Goal: Find specific page/section: Find specific page/section

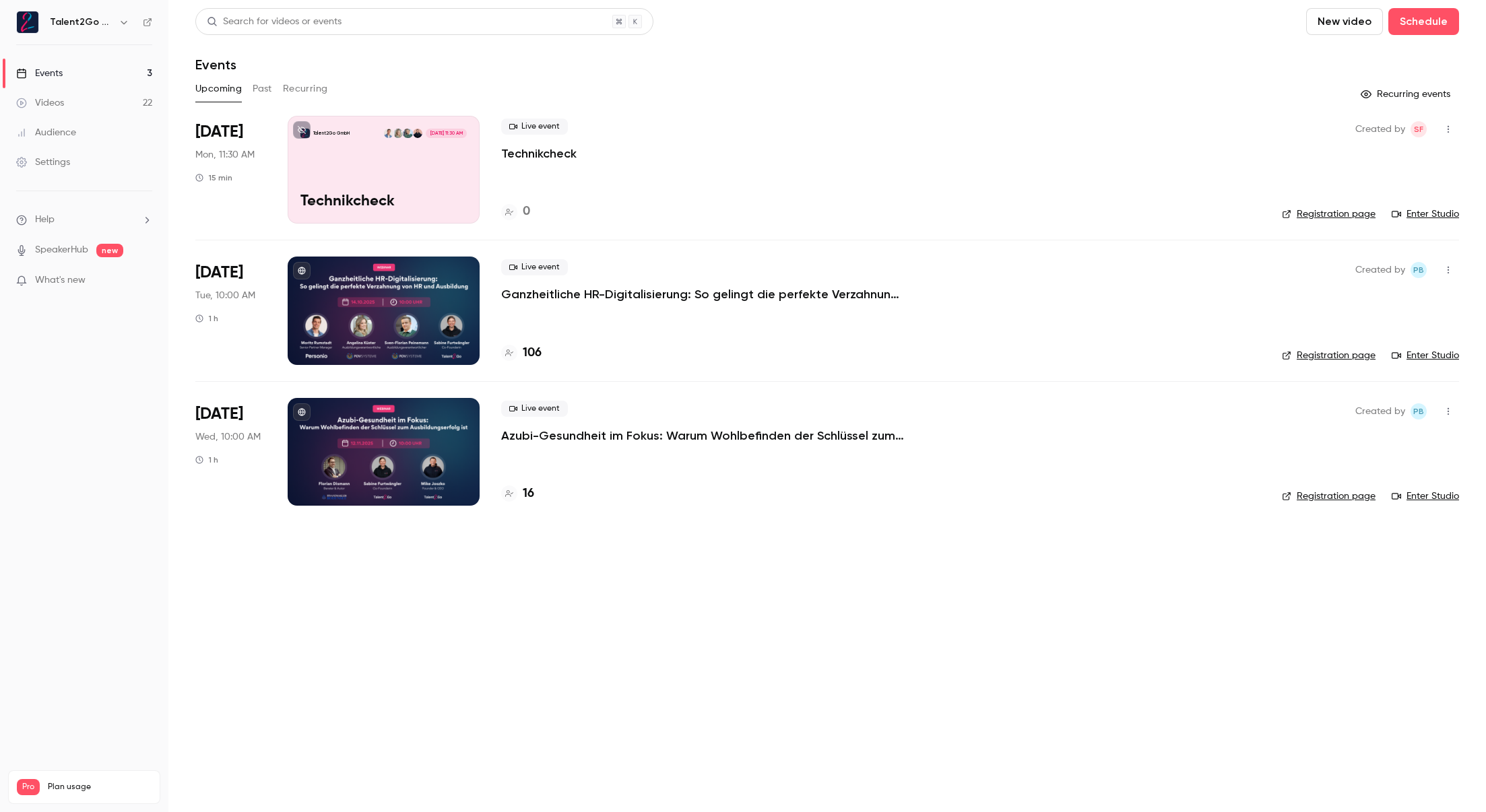
click at [539, 351] on h4 "106" at bounding box center [532, 353] width 19 height 18
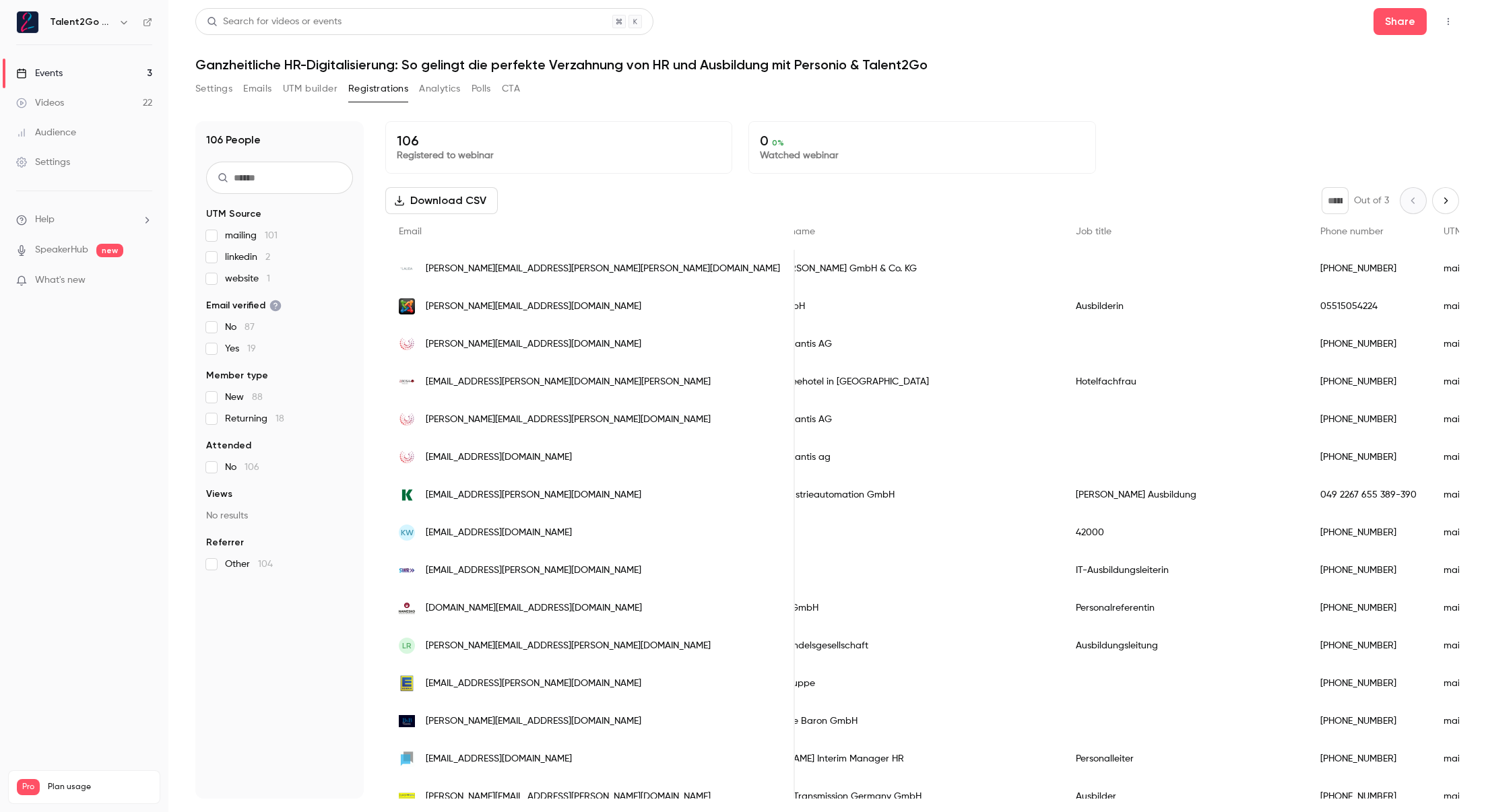
scroll to position [0, 495]
